Goal: Transaction & Acquisition: Purchase product/service

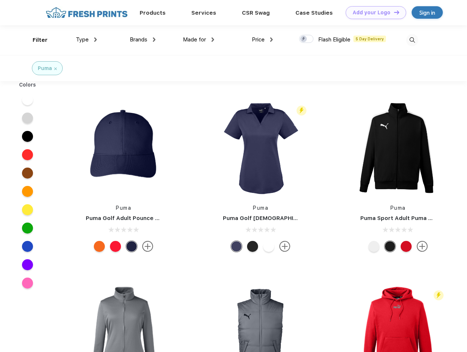
scroll to position [0, 0]
click at [373, 12] on link "Add your Logo Design Tool" at bounding box center [376, 12] width 60 height 13
click at [0, 0] on div "Design Tool" at bounding box center [0, 0] width 0 height 0
click at [393, 12] on link "Add your Logo Design Tool" at bounding box center [376, 12] width 60 height 13
click at [35, 40] on div "Filter" at bounding box center [40, 40] width 15 height 8
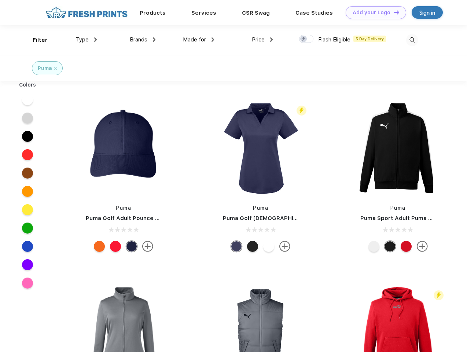
click at [86, 40] on span "Type" at bounding box center [82, 39] width 13 height 7
click at [143, 40] on span "Brands" at bounding box center [139, 39] width 18 height 7
click at [199, 40] on span "Made for" at bounding box center [194, 39] width 23 height 7
click at [262, 40] on span "Price" at bounding box center [258, 39] width 13 height 7
click at [306, 39] on div at bounding box center [306, 39] width 14 height 8
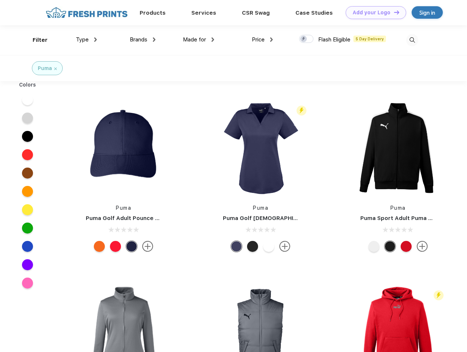
click at [304, 39] on input "checkbox" at bounding box center [301, 36] width 5 height 5
click at [412, 40] on img at bounding box center [412, 40] width 12 height 12
